Goal: Task Accomplishment & Management: Manage account settings

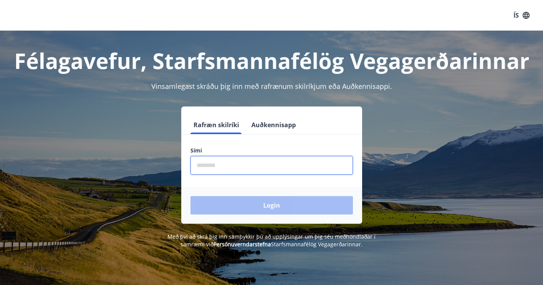
click at [227, 165] on input "phone" at bounding box center [271, 165] width 162 height 19
type input "********"
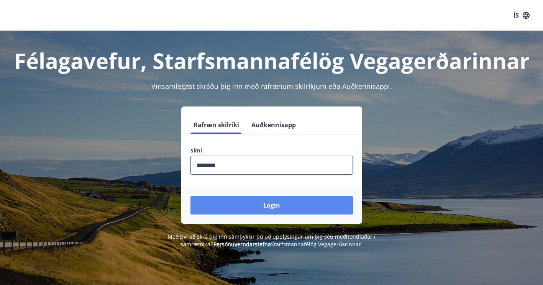
click at [248, 202] on button "Login" at bounding box center [271, 205] width 162 height 18
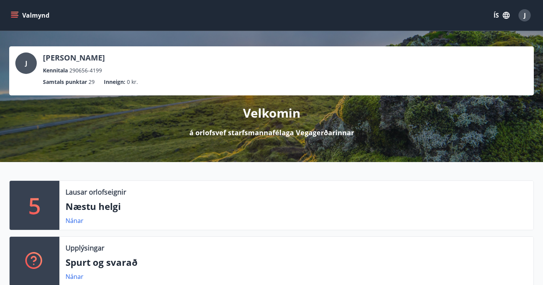
click at [14, 12] on icon "menu" at bounding box center [15, 12] width 8 height 1
click at [287, 203] on p "Næstu helgi" at bounding box center [295, 206] width 461 height 13
click at [51, 200] on div "5" at bounding box center [35, 205] width 50 height 49
click at [96, 203] on div "Lausar orlofseignir Næstu helgi Nánar" at bounding box center [296, 205] width 474 height 49
click at [96, 203] on p "Næstu helgi" at bounding box center [295, 206] width 461 height 13
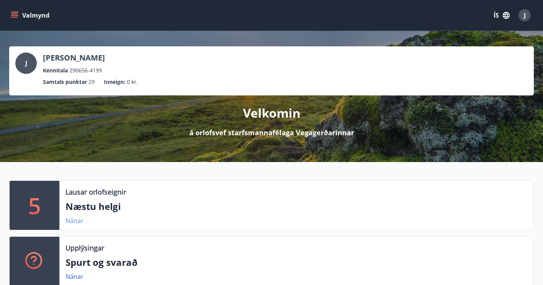
click at [76, 221] on link "Nánar" at bounding box center [74, 220] width 18 height 8
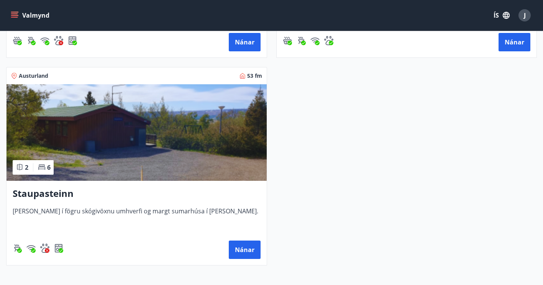
scroll to position [574, 0]
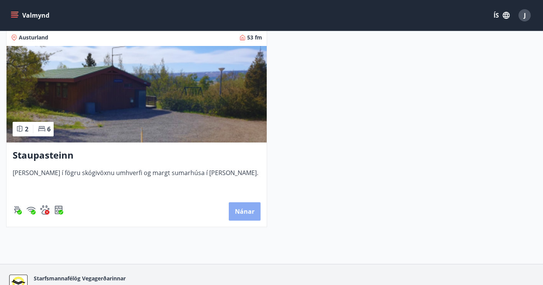
click at [231, 213] on button "Nánar" at bounding box center [245, 211] width 32 height 18
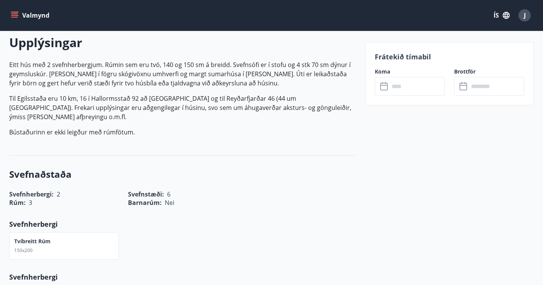
scroll to position [153, 0]
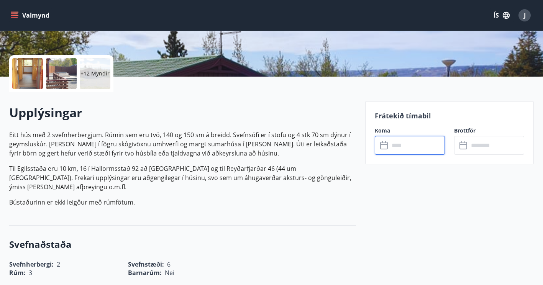
click at [397, 141] on input "text" at bounding box center [417, 145] width 56 height 19
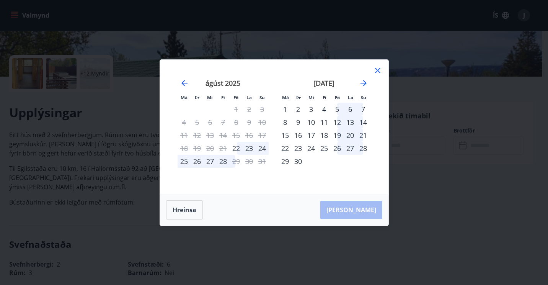
click at [378, 70] on icon at bounding box center [377, 70] width 1 height 1
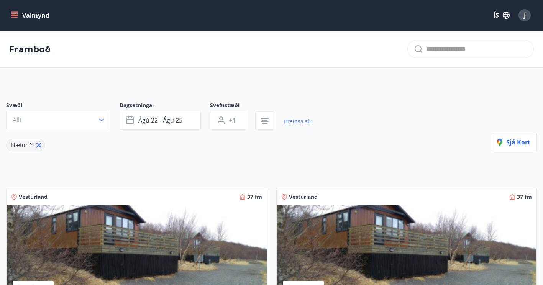
click at [11, 16] on icon "menu" at bounding box center [15, 15] width 8 height 8
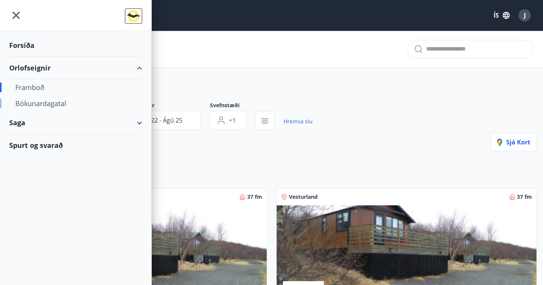
click at [56, 104] on div "Bókunardagatal" at bounding box center [75, 103] width 121 height 16
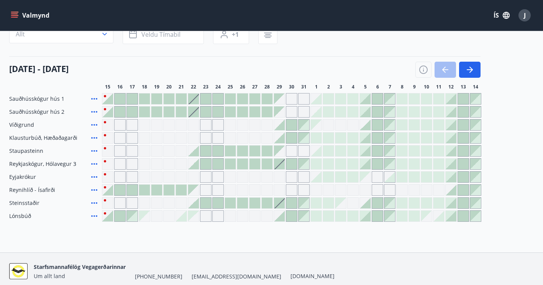
scroll to position [77, 0]
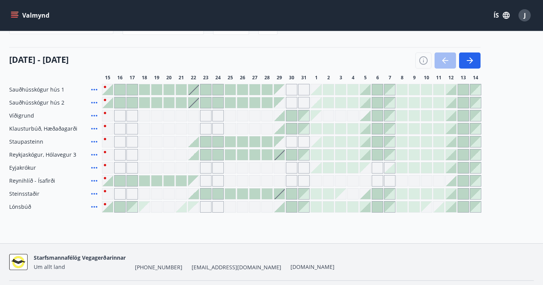
click at [179, 53] on div "15 ágúst - 14 september" at bounding box center [244, 57] width 471 height 21
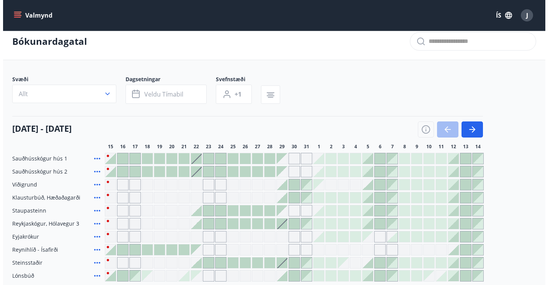
scroll to position [0, 0]
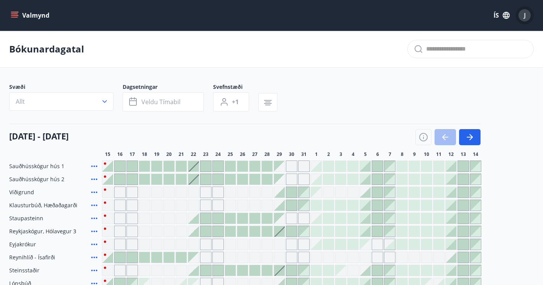
click at [527, 13] on div "J" at bounding box center [524, 15] width 12 height 12
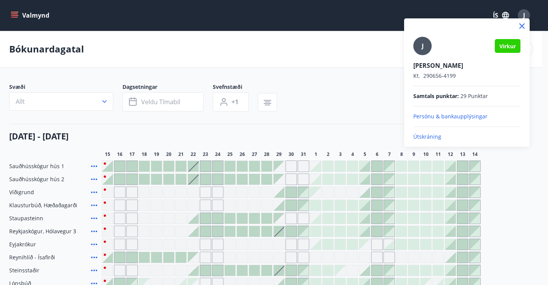
click at [425, 135] on p "Útskráning" at bounding box center [467, 137] width 107 height 8
